Goal: Task Accomplishment & Management: Manage account settings

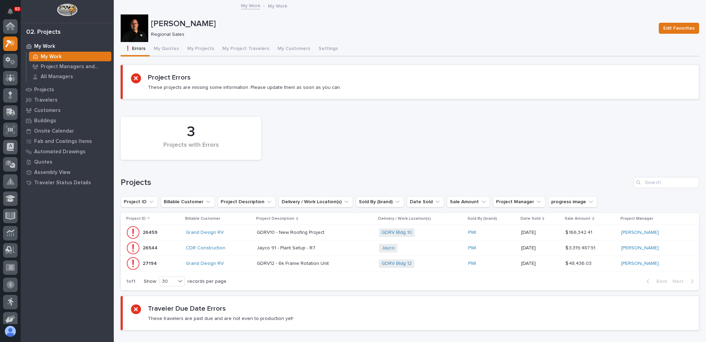
scroll to position [17, 0]
click at [201, 47] on button "My Projects" at bounding box center [200, 49] width 35 height 14
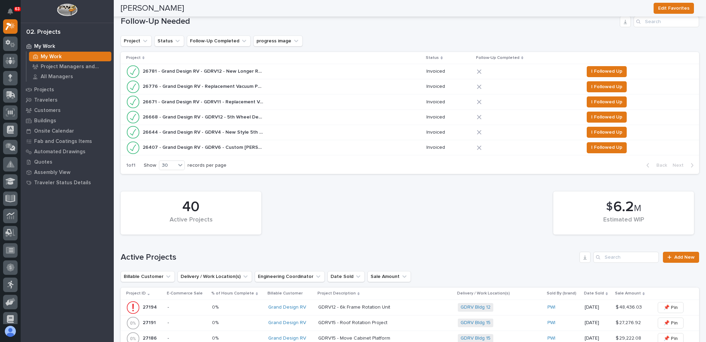
scroll to position [276, 0]
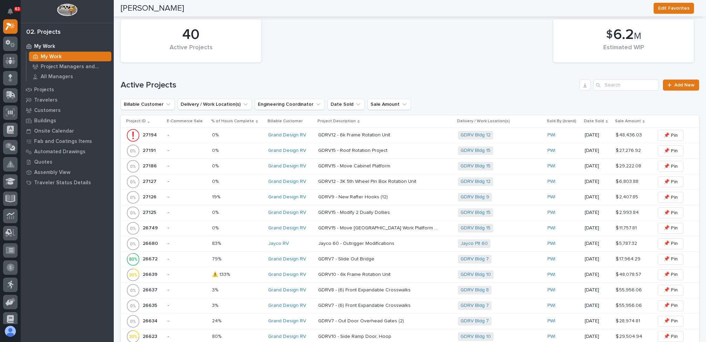
click at [181, 211] on p "-" at bounding box center [187, 213] width 39 height 6
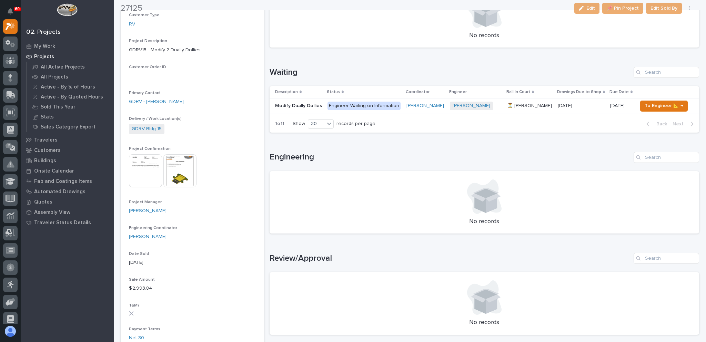
scroll to position [138, 0]
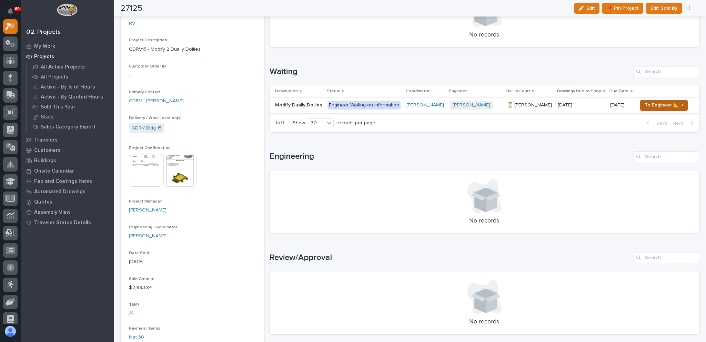
click at [658, 106] on span "To Engineer 📐 →" at bounding box center [664, 105] width 39 height 8
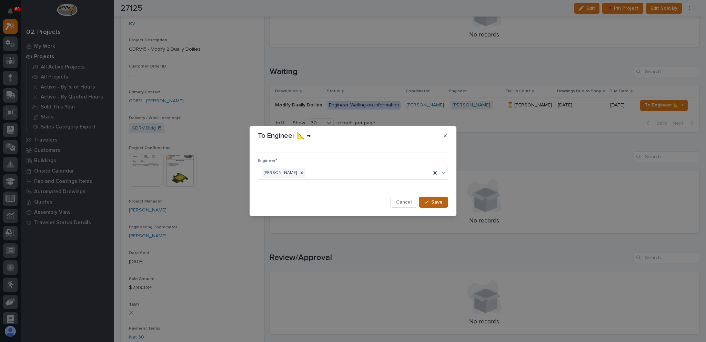
click at [438, 202] on span "Save" at bounding box center [436, 202] width 11 height 6
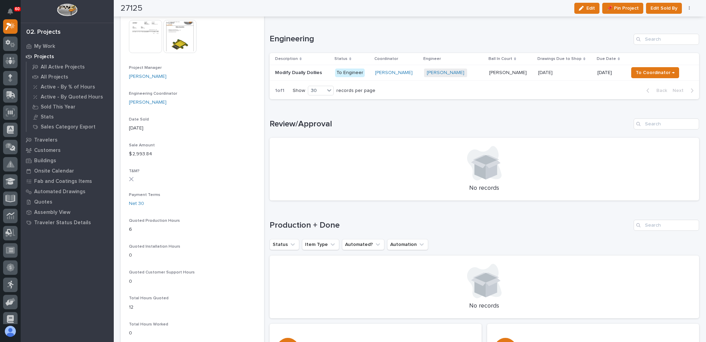
scroll to position [241, 0]
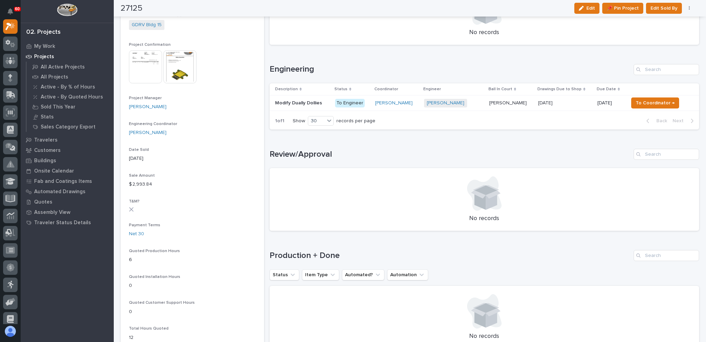
click at [479, 102] on div "[PERSON_NAME] + 0" at bounding box center [454, 103] width 60 height 9
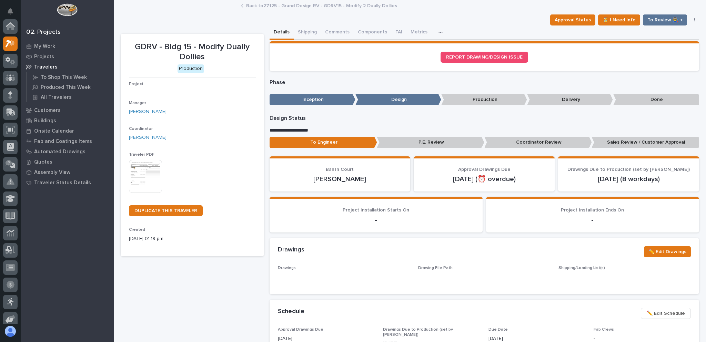
scroll to position [17, 0]
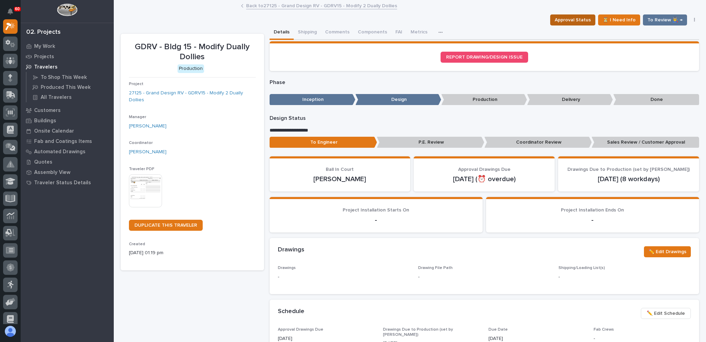
click at [569, 21] on span "Approval Status" at bounding box center [573, 20] width 36 height 8
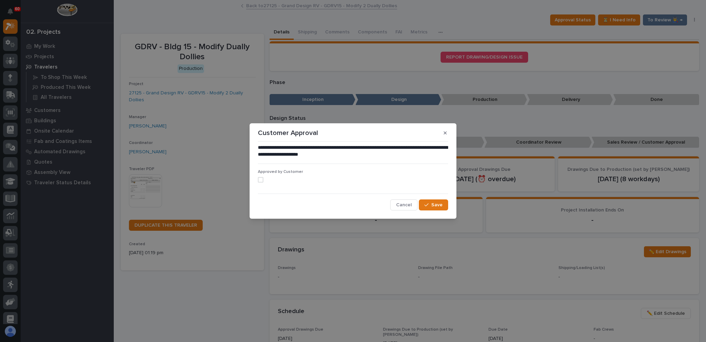
click at [262, 181] on span at bounding box center [261, 180] width 6 height 6
click at [439, 207] on span "Save" at bounding box center [436, 205] width 11 height 6
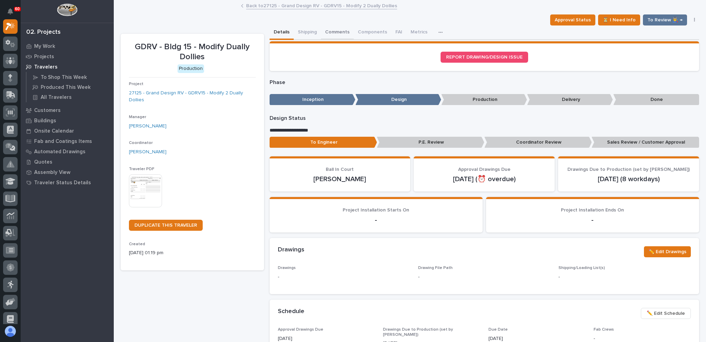
click at [329, 32] on button "Comments" at bounding box center [337, 33] width 33 height 14
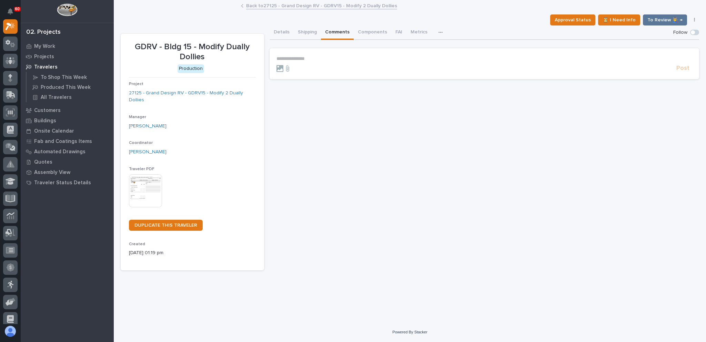
click at [301, 60] on p "**********" at bounding box center [485, 59] width 416 height 6
click at [364, 59] on span "**********" at bounding box center [373, 59] width 37 height 5
click at [399, 59] on p "**********" at bounding box center [485, 59] width 416 height 7
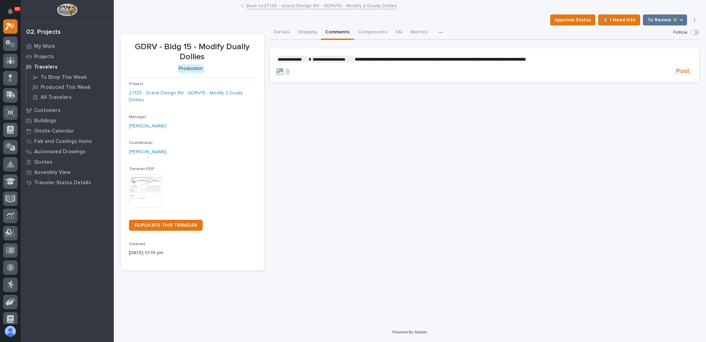
click at [684, 71] on span "Post" at bounding box center [683, 72] width 13 height 8
